Goal: Task Accomplishment & Management: Complete application form

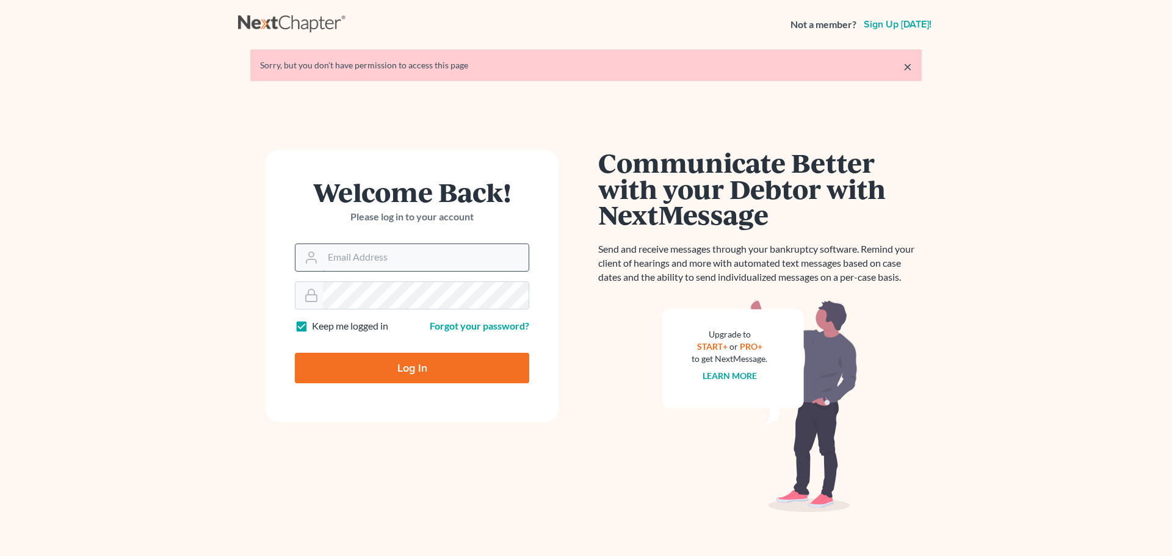
click at [355, 254] on input "Email Address" at bounding box center [426, 257] width 206 height 27
type input "[PERSON_NAME][EMAIL_ADDRESS][DOMAIN_NAME]"
click at [295, 353] on input "Log In" at bounding box center [412, 368] width 234 height 31
type input "Thinking..."
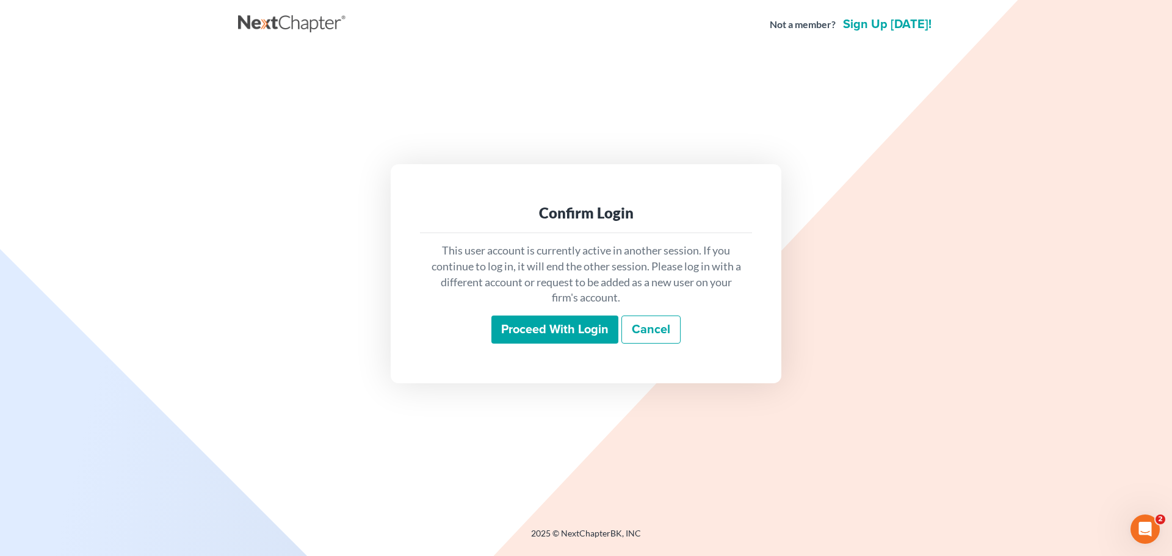
click at [591, 337] on input "Proceed with login" at bounding box center [554, 329] width 127 height 28
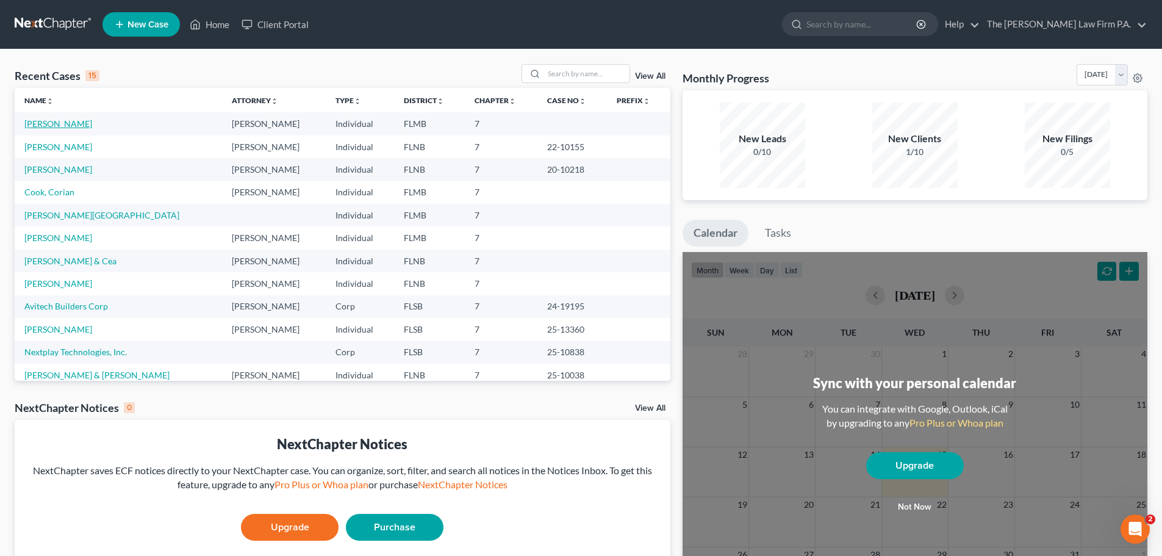
click at [57, 124] on link "O'Neill, Yalis" at bounding box center [58, 123] width 68 height 10
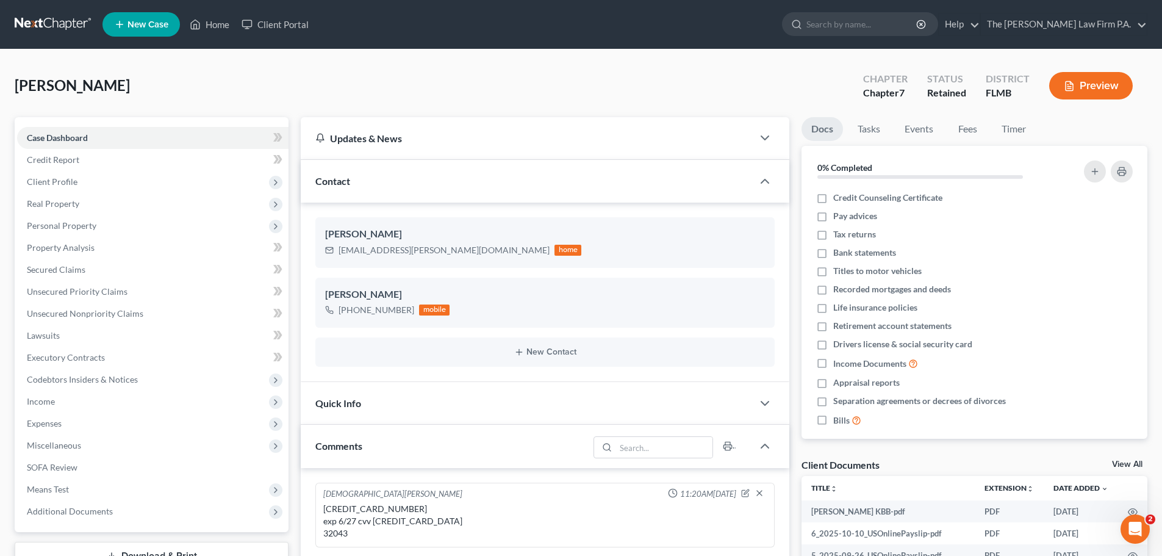
click at [1128, 466] on link "View All" at bounding box center [1127, 464] width 31 height 9
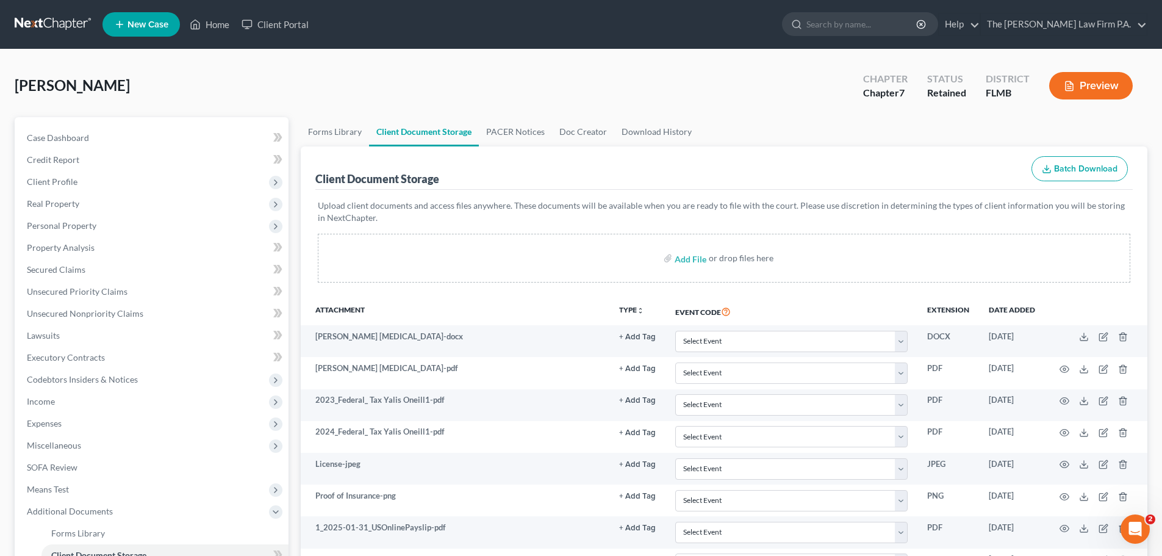
drag, startPoint x: 182, startPoint y: 332, endPoint x: 138, endPoint y: 107, distance: 229.5
click at [212, 21] on link "Home" at bounding box center [210, 24] width 52 height 22
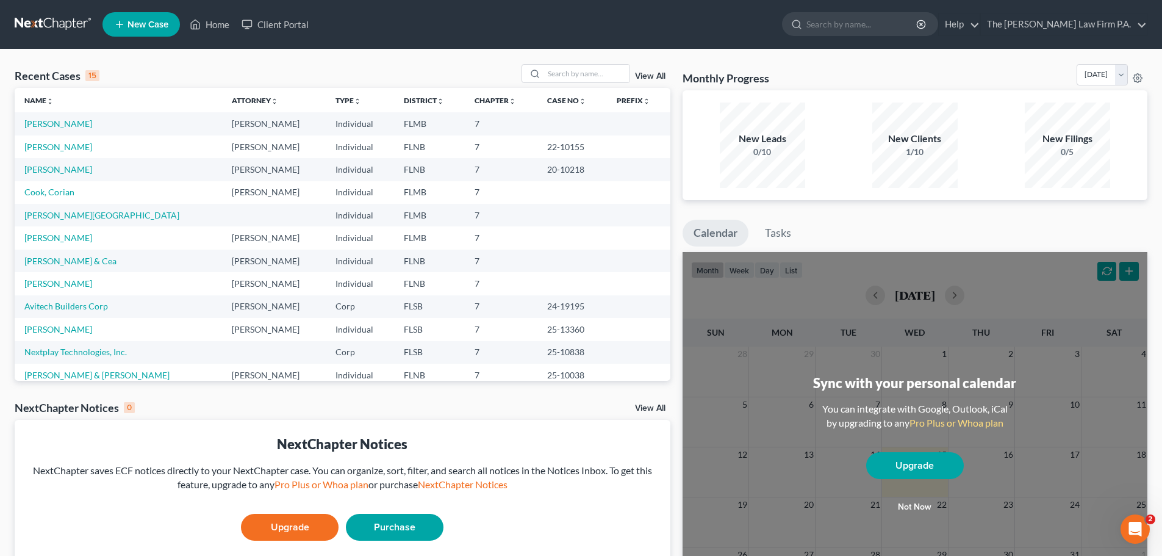
click at [123, 24] on icon at bounding box center [119, 24] width 11 height 15
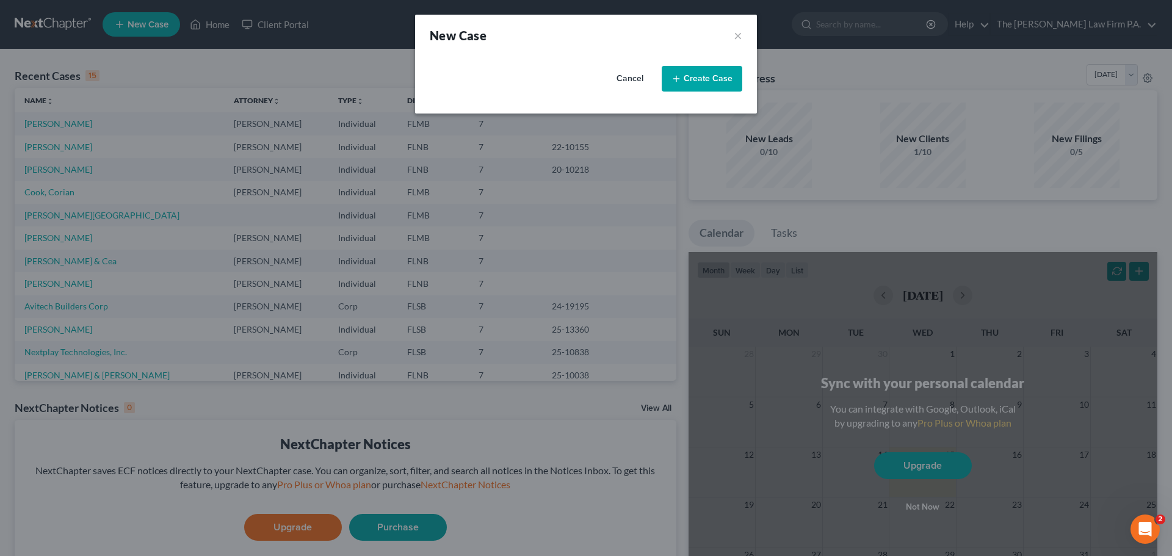
select select "17"
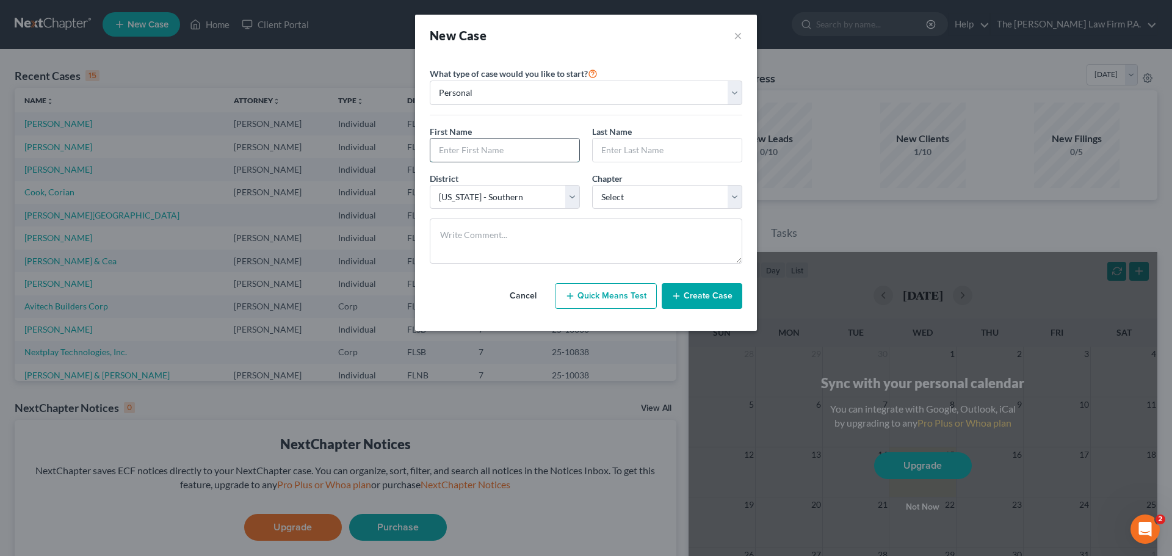
click at [464, 154] on input "text" at bounding box center [504, 150] width 149 height 23
type input "Althea"
type input "Cummings"
select select "0"
click at [727, 297] on button "Create Case" at bounding box center [701, 296] width 81 height 26
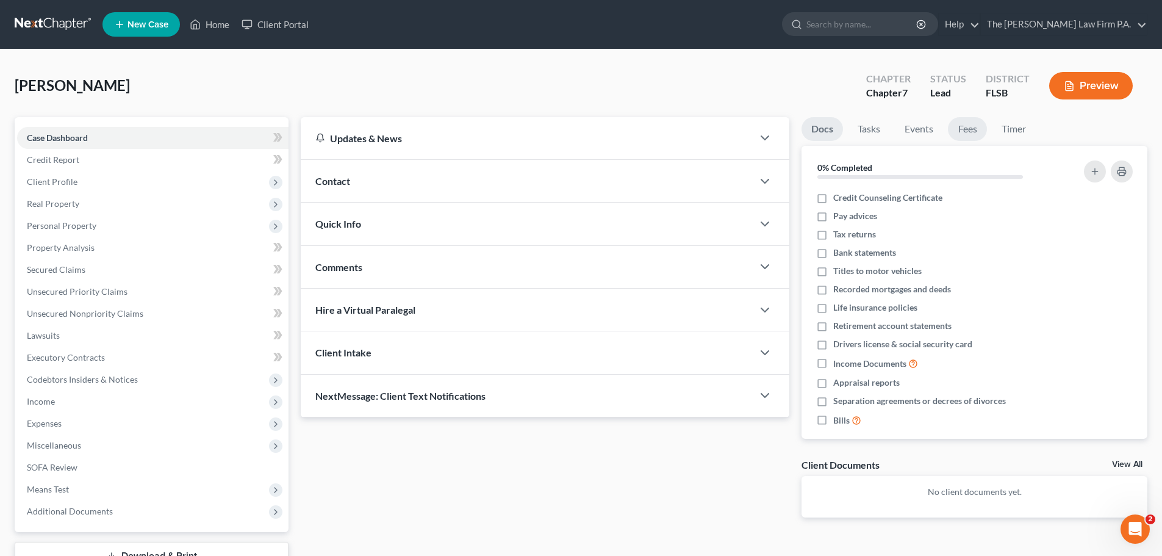
click at [965, 135] on link "Fees" at bounding box center [967, 129] width 39 height 24
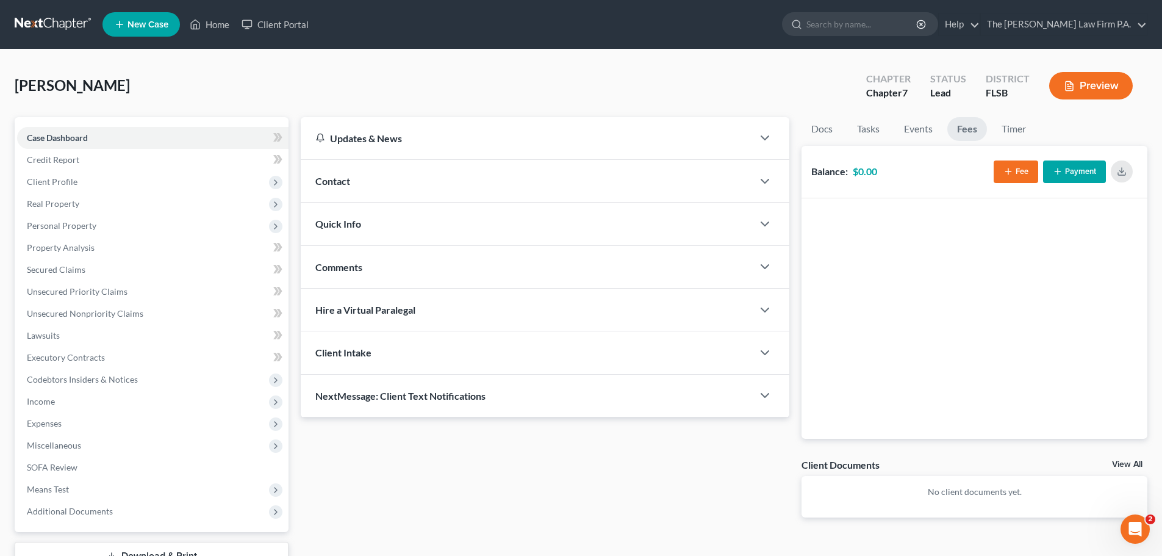
click at [1125, 466] on link "View All" at bounding box center [1127, 464] width 31 height 9
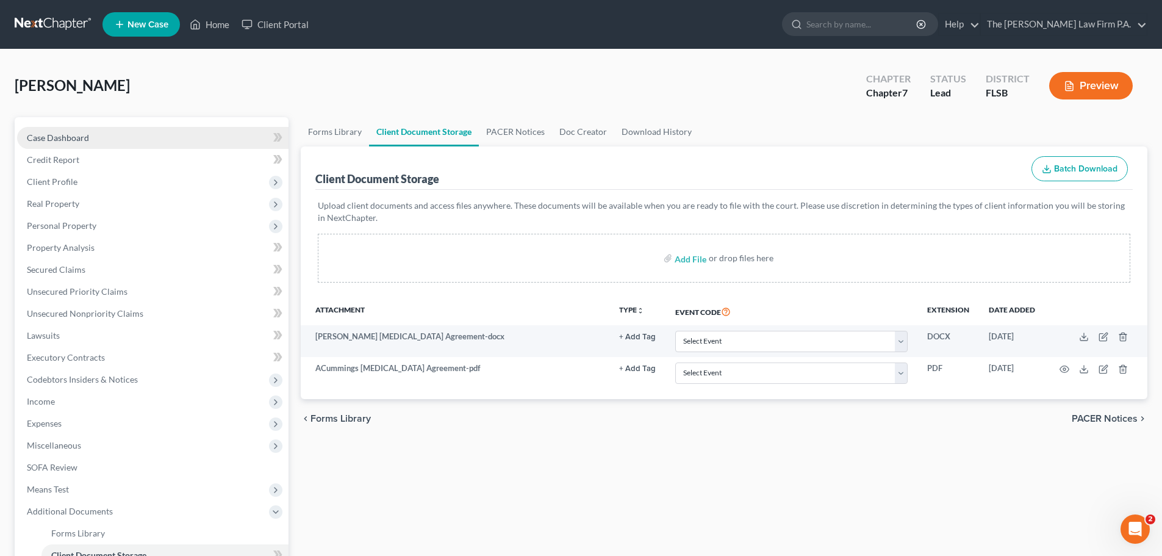
click at [77, 144] on link "Case Dashboard" at bounding box center [153, 138] width 272 height 22
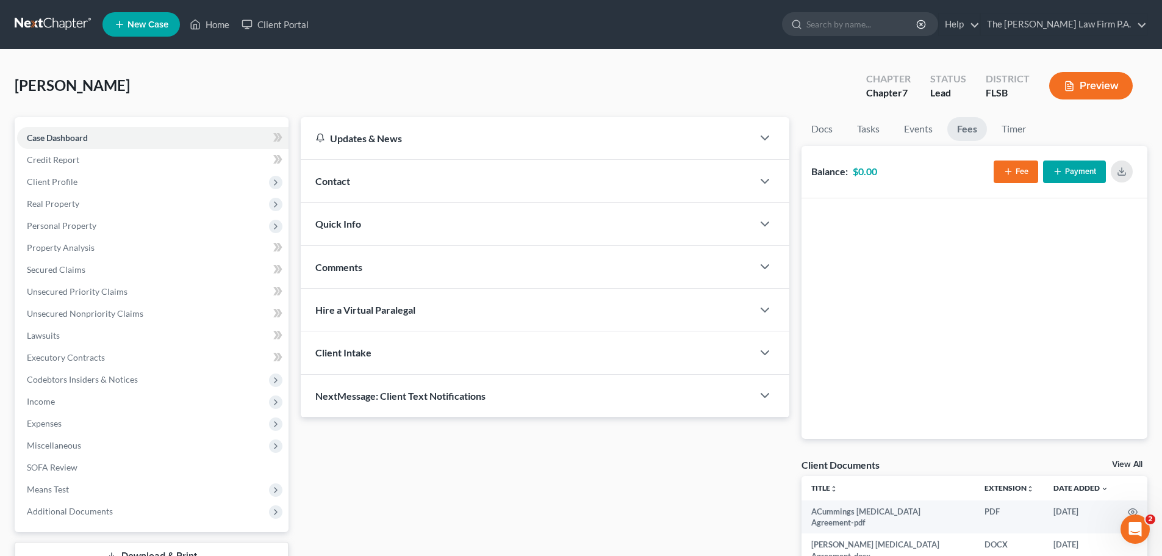
click at [437, 232] on div "Quick Info" at bounding box center [527, 224] width 452 height 42
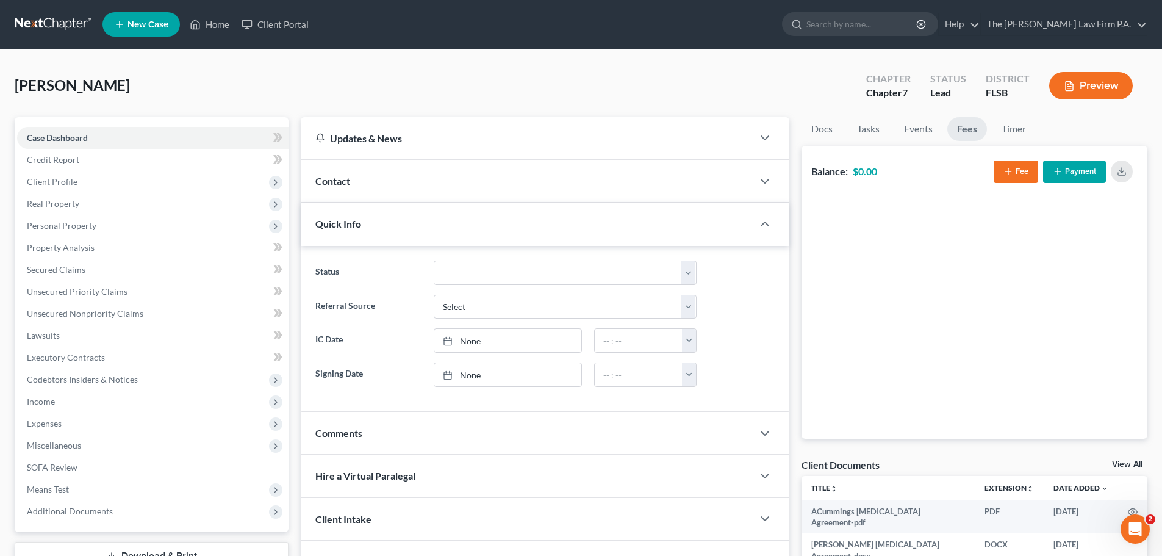
click at [424, 173] on div "Contact" at bounding box center [527, 181] width 452 height 42
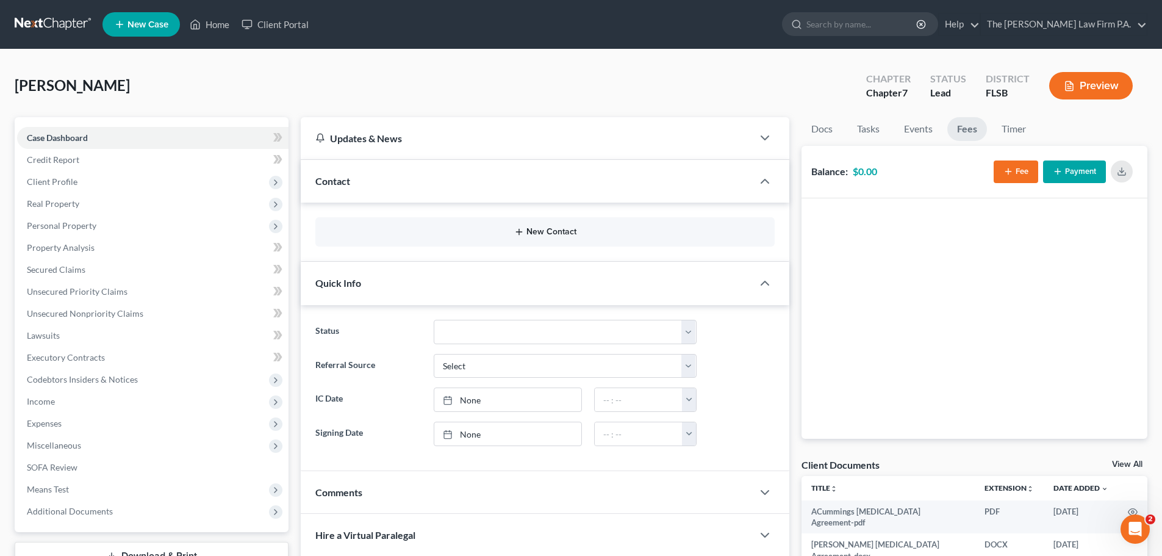
click at [506, 229] on button "New Contact" at bounding box center [545, 232] width 440 height 10
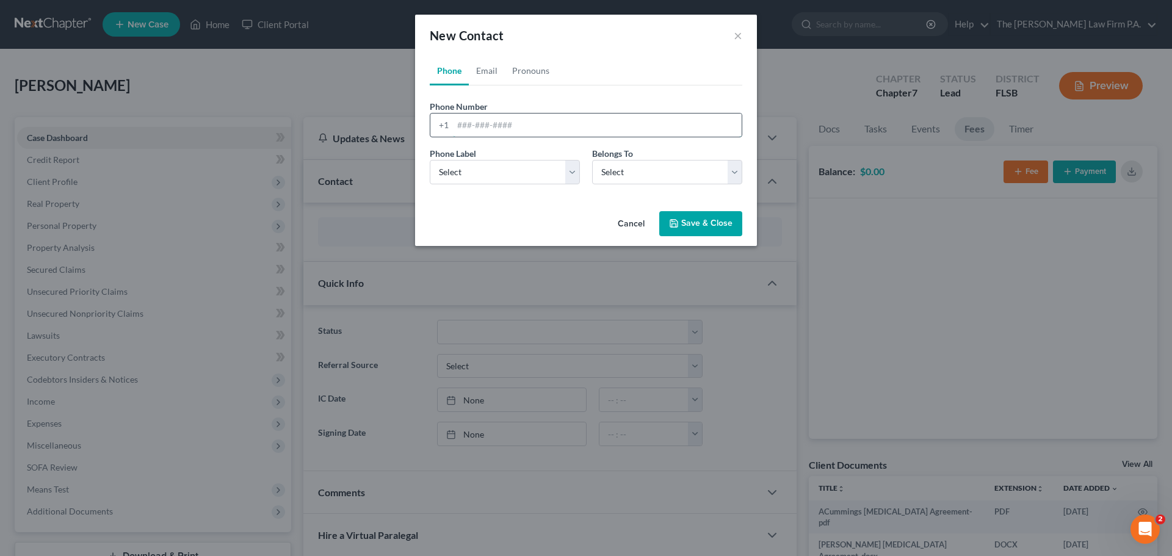
click at [502, 131] on input "tel" at bounding box center [597, 124] width 289 height 23
type input "9297048181"
click at [486, 67] on link "Email" at bounding box center [487, 70] width 36 height 29
click at [511, 126] on input "email" at bounding box center [597, 124] width 289 height 23
type input "althealord271@yahoo.com"
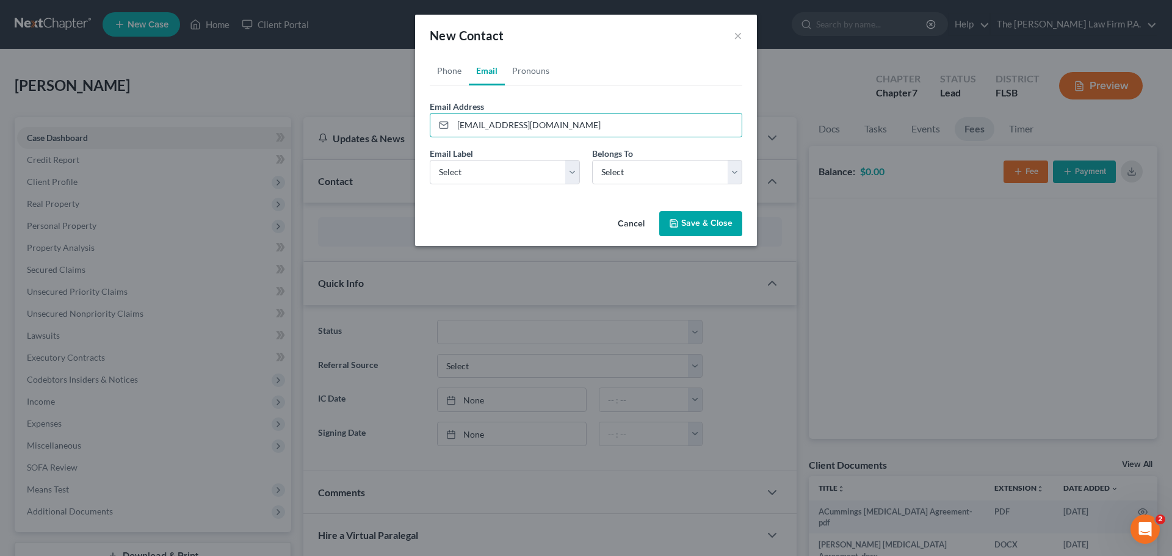
click at [516, 185] on div "Email Label Select Home Work Other Belongs To * Select Client Other" at bounding box center [585, 170] width 325 height 47
click at [508, 176] on select "Select Home Work Other" at bounding box center [505, 172] width 150 height 24
select select "0"
click at [430, 160] on select "Select Home Work Other" at bounding box center [505, 172] width 150 height 24
drag, startPoint x: 644, startPoint y: 169, endPoint x: 645, endPoint y: 184, distance: 14.7
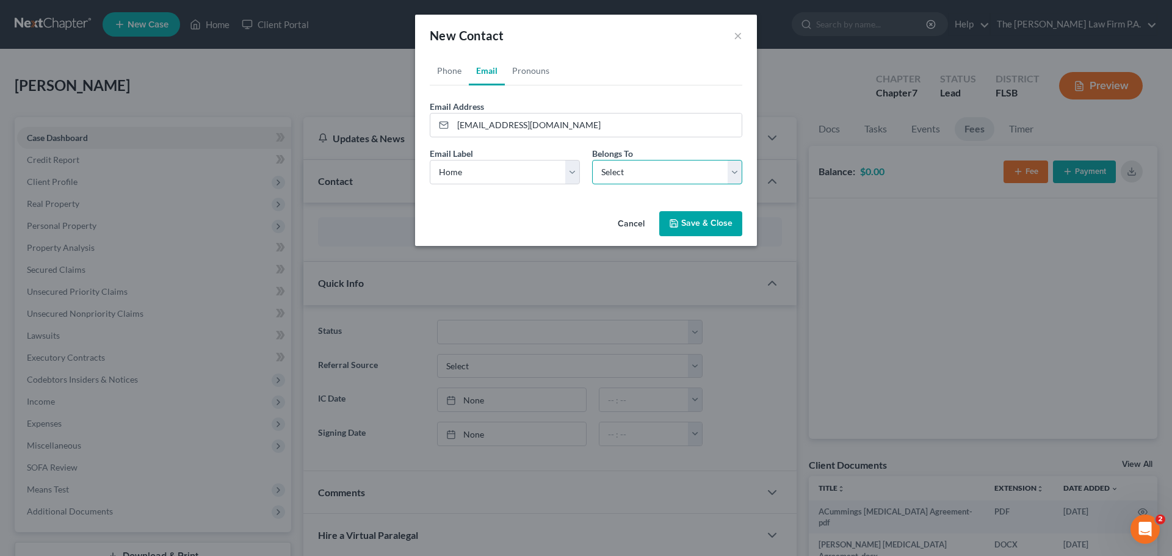
click at [644, 169] on select "Select Client Other" at bounding box center [667, 172] width 150 height 24
select select "0"
click at [592, 160] on select "Select Client Other" at bounding box center [667, 172] width 150 height 24
click at [443, 73] on link "Phone" at bounding box center [449, 70] width 39 height 29
click at [503, 176] on select "Select Mobile Home Work Other" at bounding box center [505, 172] width 150 height 24
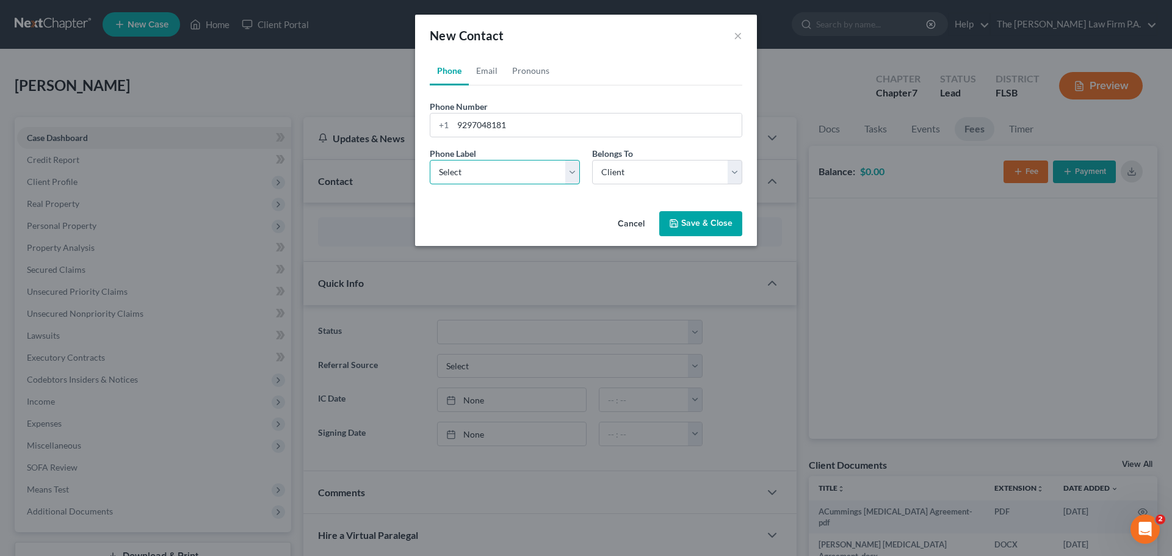
select select "0"
click at [430, 160] on select "Select Mobile Home Work Other" at bounding box center [505, 172] width 150 height 24
drag, startPoint x: 691, startPoint y: 175, endPoint x: 692, endPoint y: 185, distance: 10.4
click at [692, 185] on div "Phone Label * Select Mobile Home Work Other Belongs To * Select Client Other" at bounding box center [585, 170] width 325 height 47
click at [592, 160] on select "Select Client Other" at bounding box center [667, 172] width 150 height 24
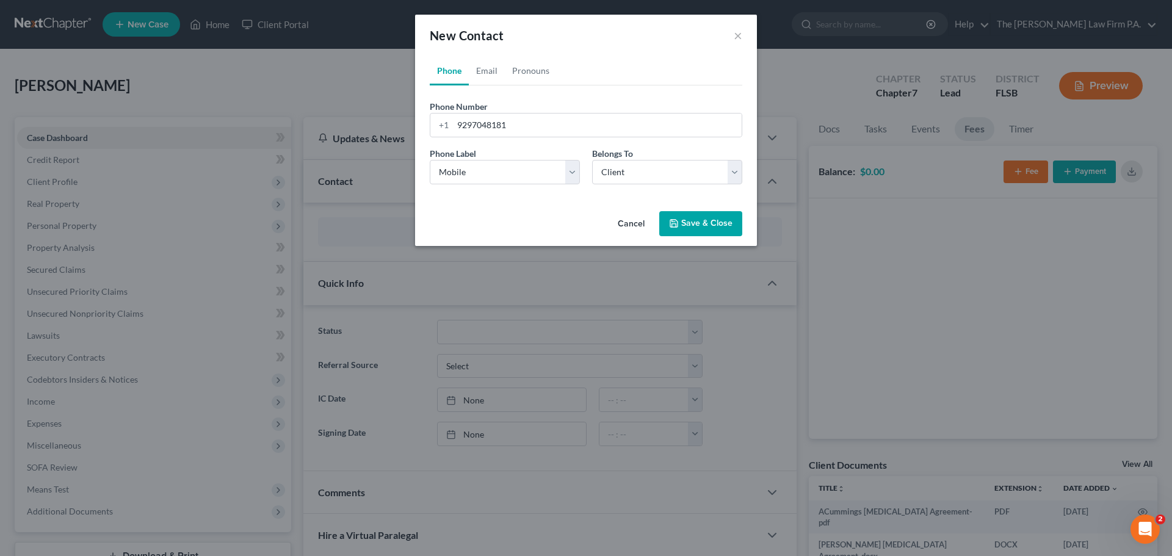
click at [735, 239] on div "Cancel Save & Close" at bounding box center [586, 226] width 342 height 40
click at [718, 225] on button "Save & Close" at bounding box center [700, 224] width 83 height 26
